Goal: Find specific page/section: Find specific page/section

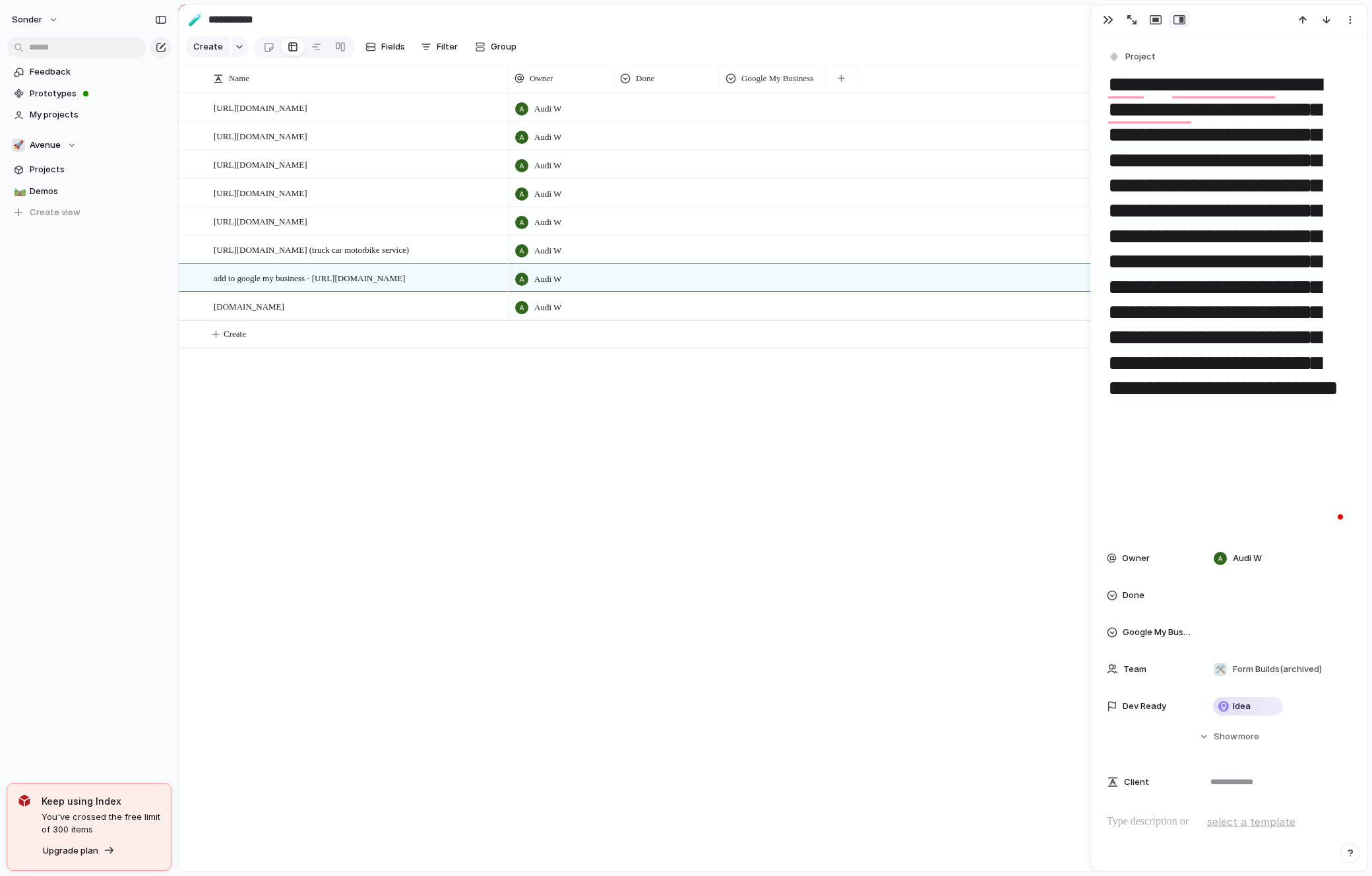
click at [56, 158] on section "🚀 Avenue Projects 🛤️ Demos To pick up a draggable item, press the space bar. Wh…" at bounding box center [89, 174] width 178 height 98
click at [56, 157] on section "🚀 Avenue Projects 🛤️ Demos To pick up a draggable item, press the space bar. Wh…" at bounding box center [89, 174] width 178 height 98
click at [56, 154] on button "🚀 Avenue" at bounding box center [89, 144] width 165 height 20
click at [66, 341] on li "💅 [PERSON_NAME]" at bounding box center [89, 345] width 149 height 23
